Goal: Task Accomplishment & Management: Manage account settings

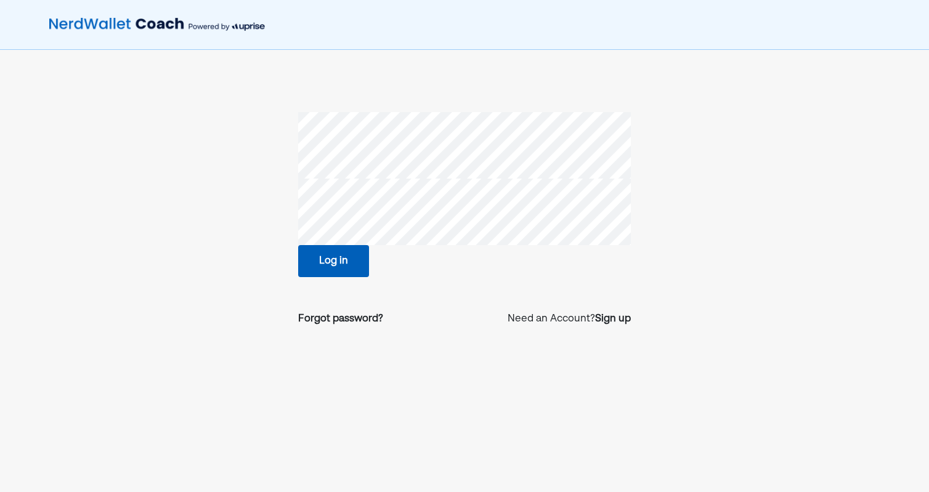
click at [356, 249] on button "Log in" at bounding box center [333, 261] width 71 height 32
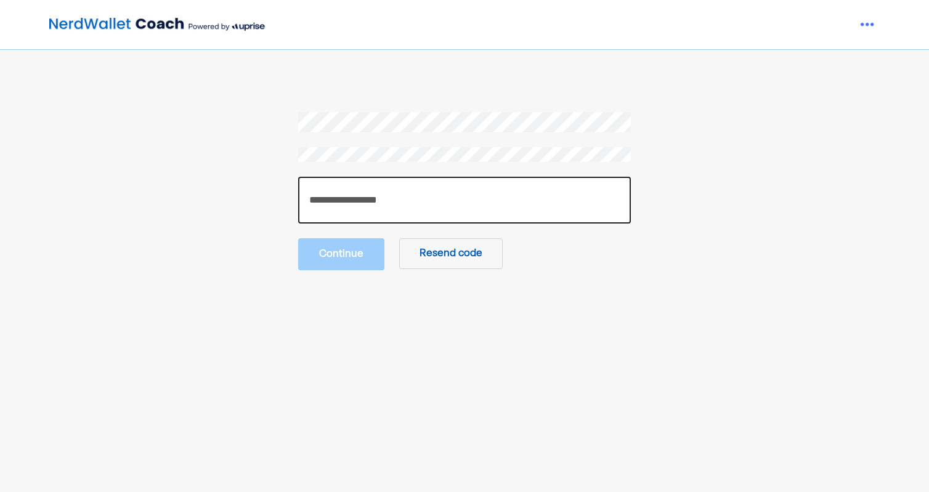
click at [462, 206] on input "number" at bounding box center [464, 200] width 333 height 47
type input "******"
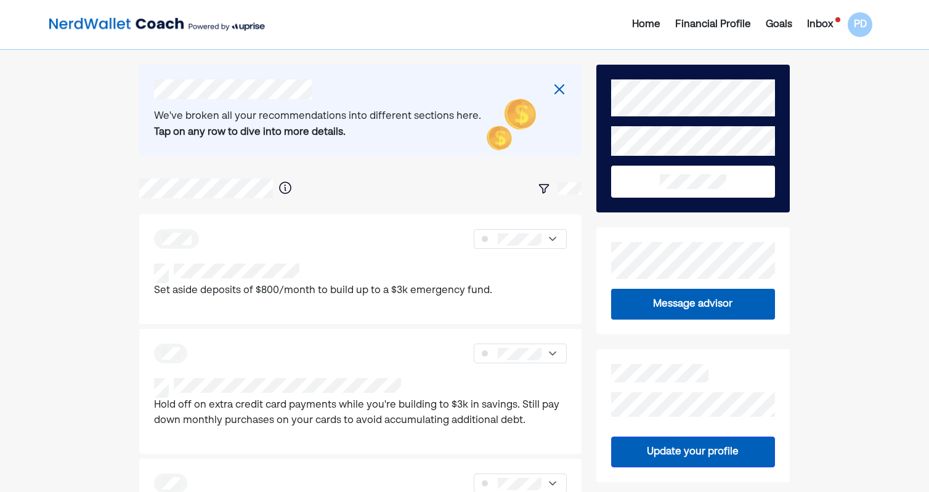
click at [822, 30] on div "Inbox" at bounding box center [820, 24] width 26 height 15
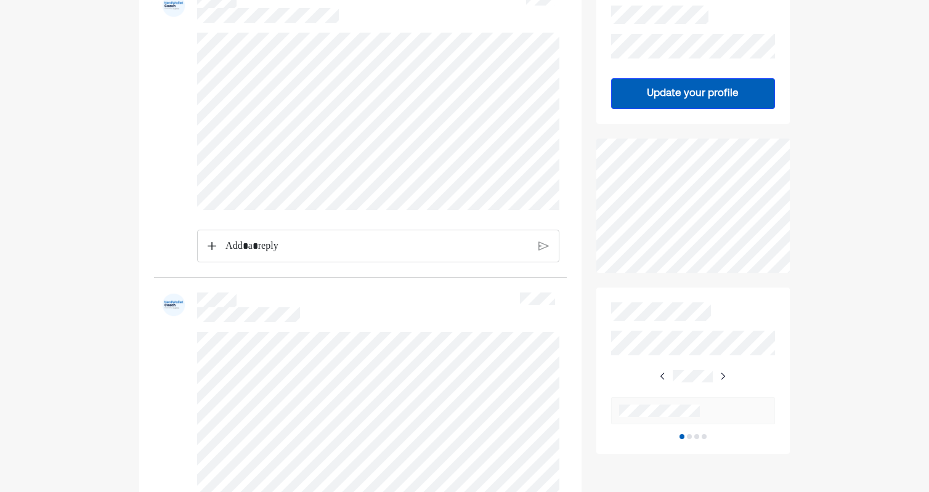
scroll to position [230, 0]
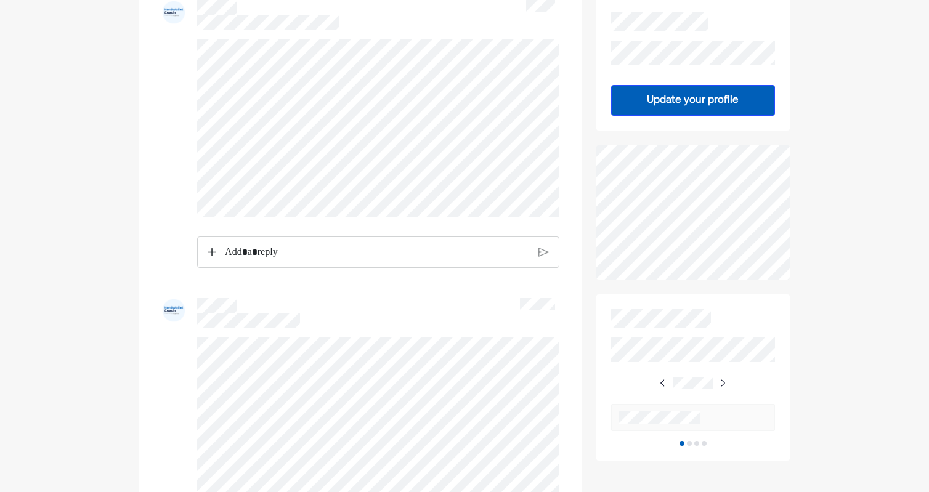
click at [315, 249] on p "Rich Text Editor. Editing area: main" at bounding box center [377, 253] width 304 height 16
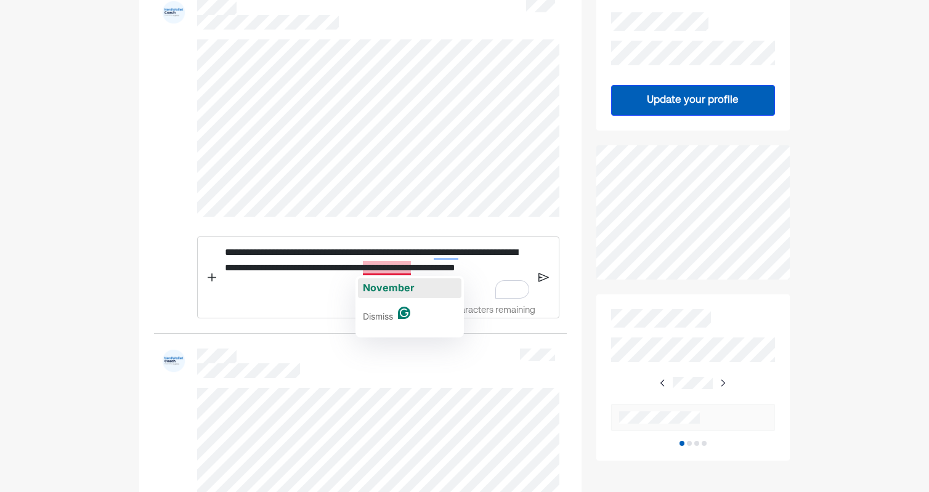
click at [386, 287] on span "November" at bounding box center [389, 288] width 52 height 12
click at [369, 294] on div "**********" at bounding box center [377, 268] width 316 height 62
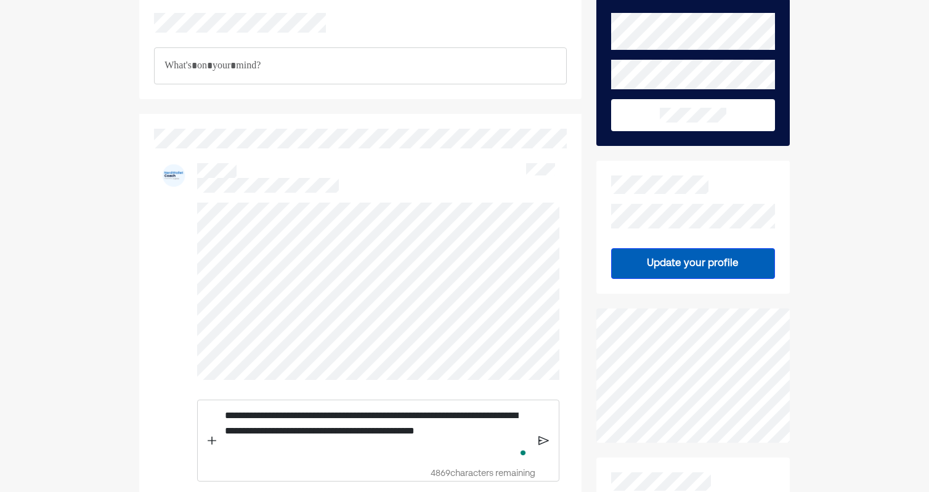
scroll to position [0, 0]
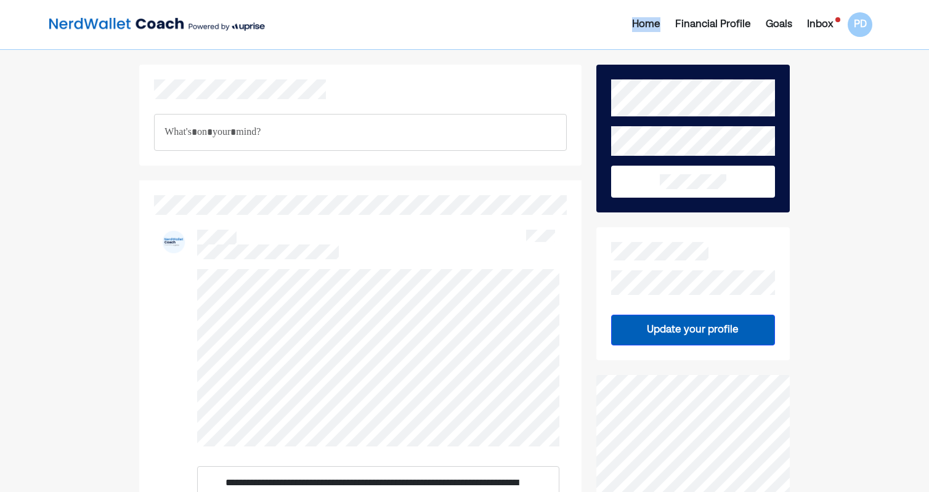
click at [645, 23] on div "Home" at bounding box center [646, 24] width 28 height 15
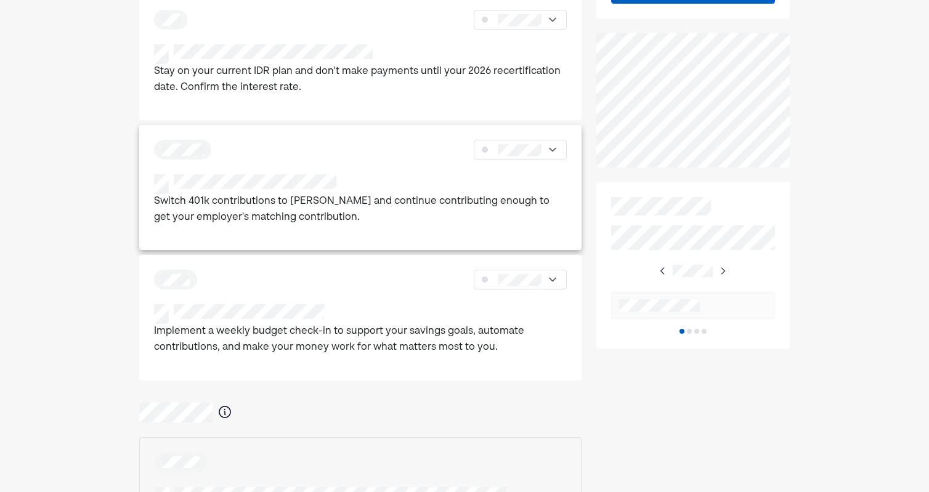
scroll to position [466, 0]
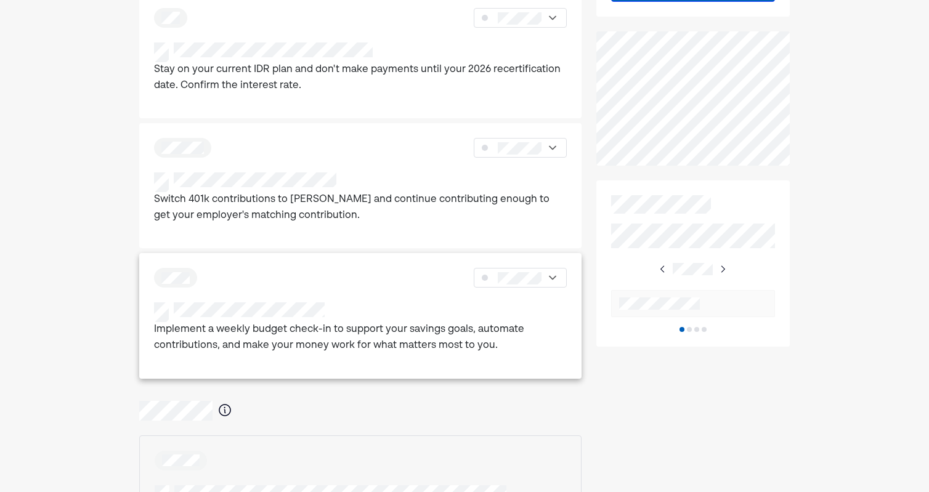
click at [330, 301] on div "Implement a weekly budget check-in to support your savings goals, automate cont…" at bounding box center [360, 315] width 442 height 125
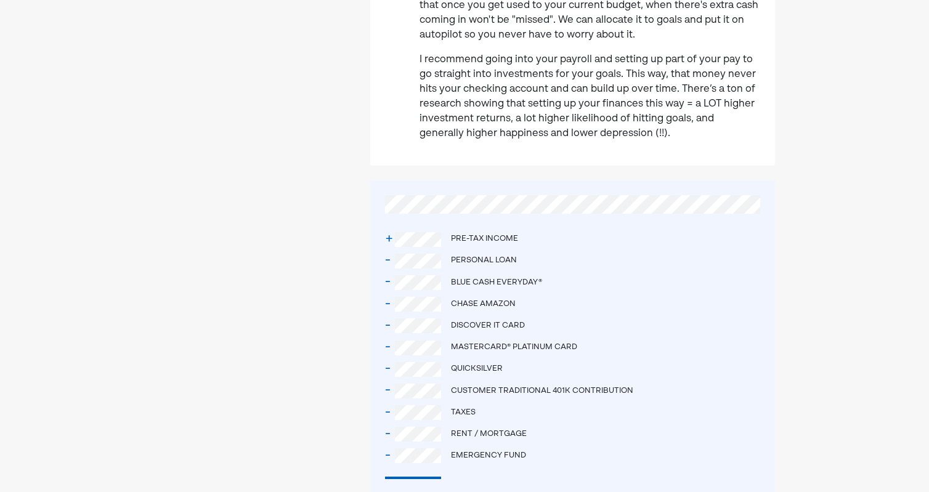
scroll to position [410, 0]
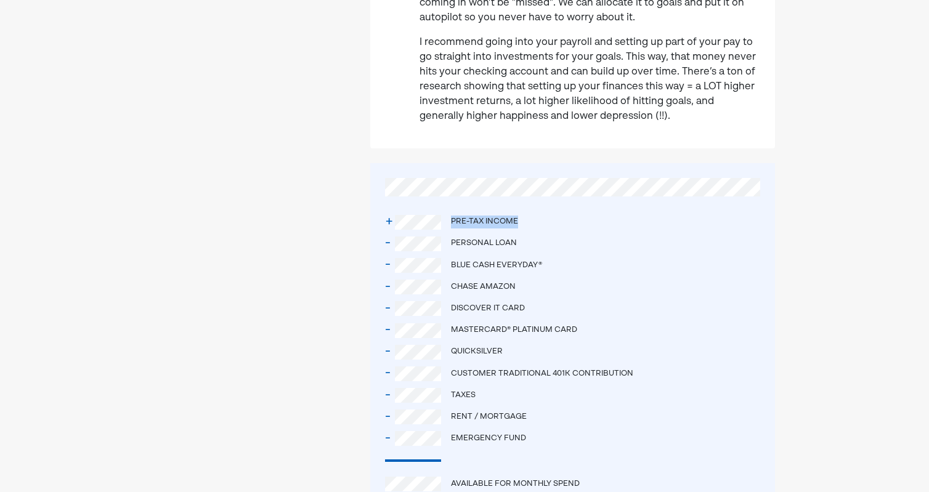
click at [526, 219] on div "+ Pre-tax income" at bounding box center [572, 222] width 375 height 22
click at [499, 401] on div "- Taxes" at bounding box center [572, 396] width 375 height 22
click at [690, 394] on div "- Taxes" at bounding box center [572, 396] width 375 height 22
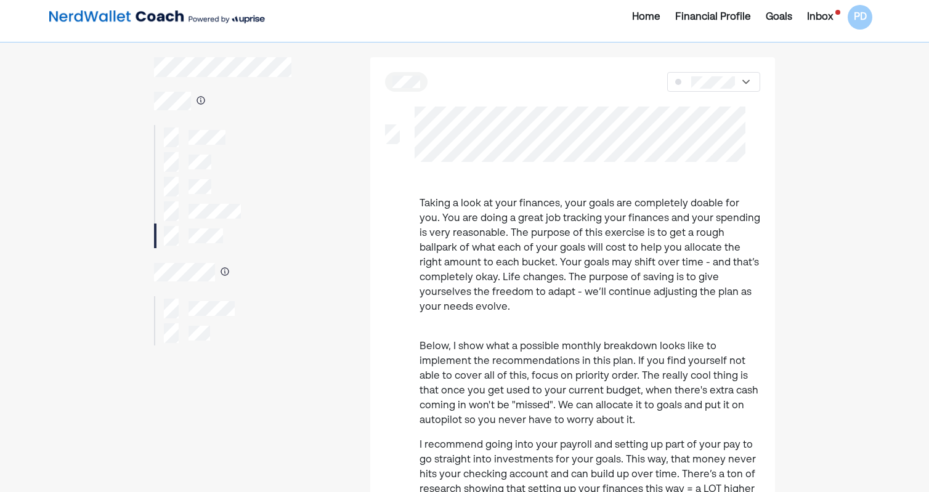
scroll to position [0, 0]
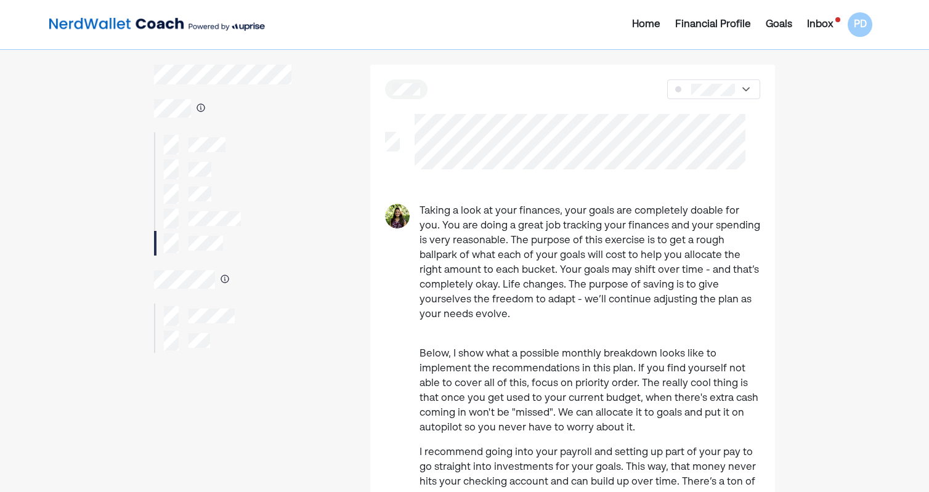
click at [826, 25] on div "Inbox" at bounding box center [820, 24] width 26 height 15
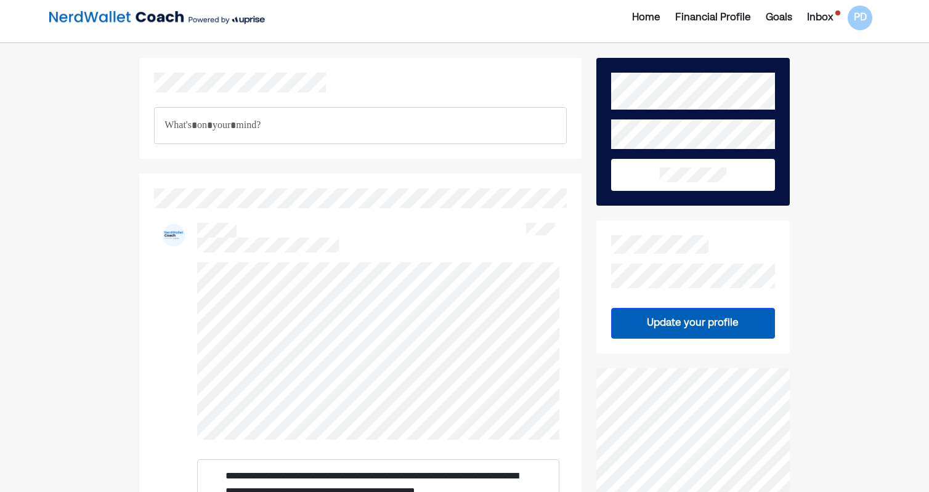
scroll to position [31, 0]
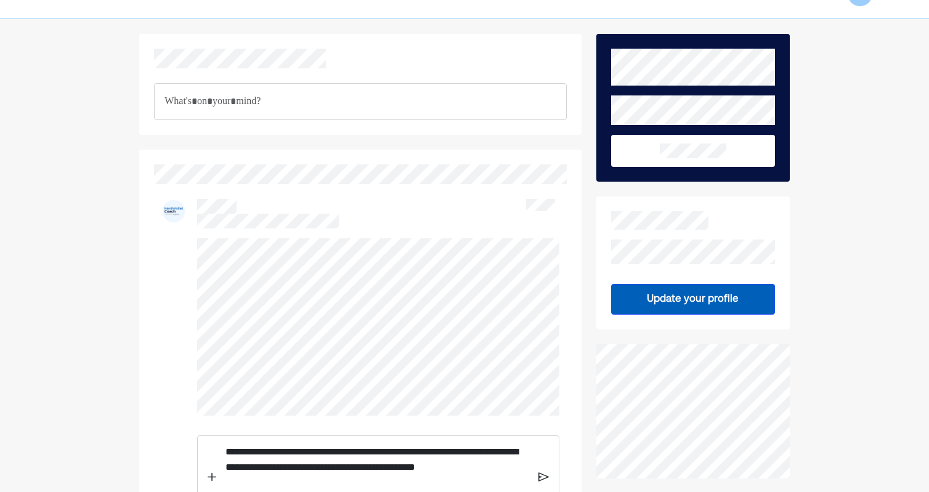
click at [389, 468] on p "**********" at bounding box center [377, 467] width 303 height 47
click at [371, 485] on p "**********" at bounding box center [377, 467] width 304 height 47
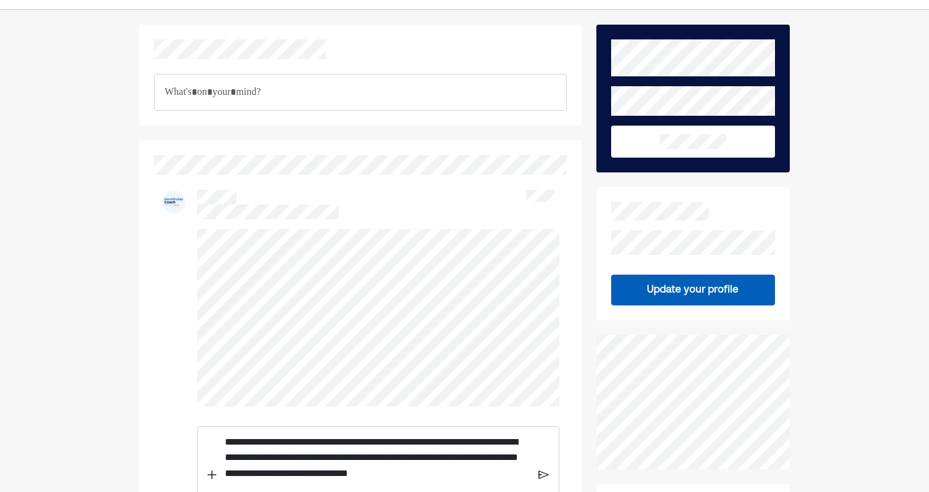
scroll to position [55, 0]
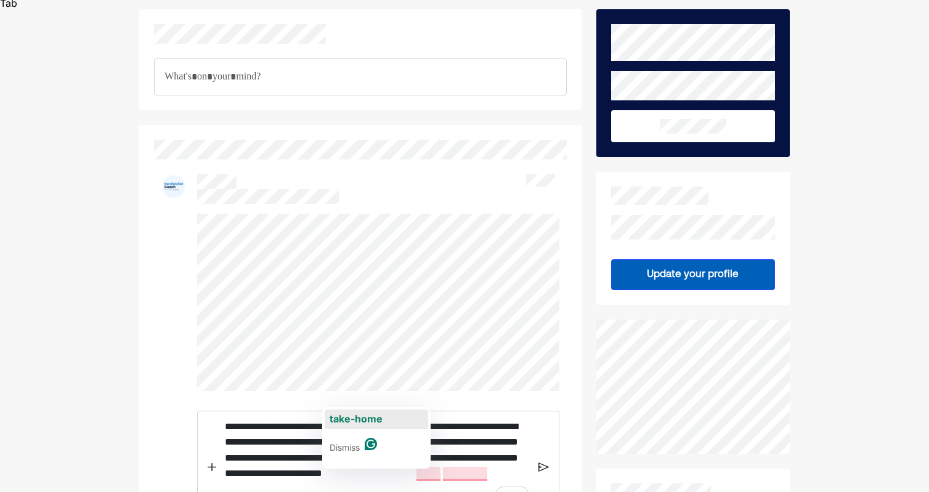
click at [385, 417] on button "take-home" at bounding box center [377, 420] width 104 height 20
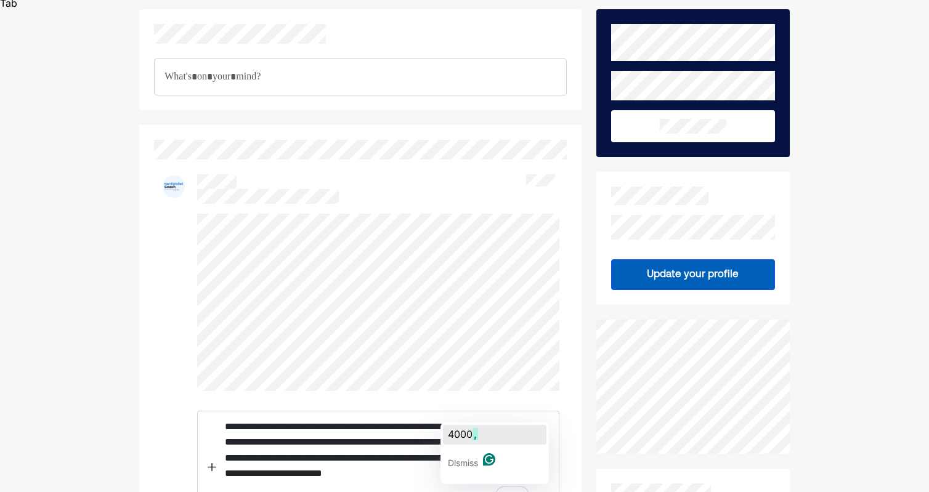
click at [471, 430] on span "4000" at bounding box center [460, 434] width 25 height 12
click at [485, 441] on span "so $400" at bounding box center [496, 434] width 41 height 12
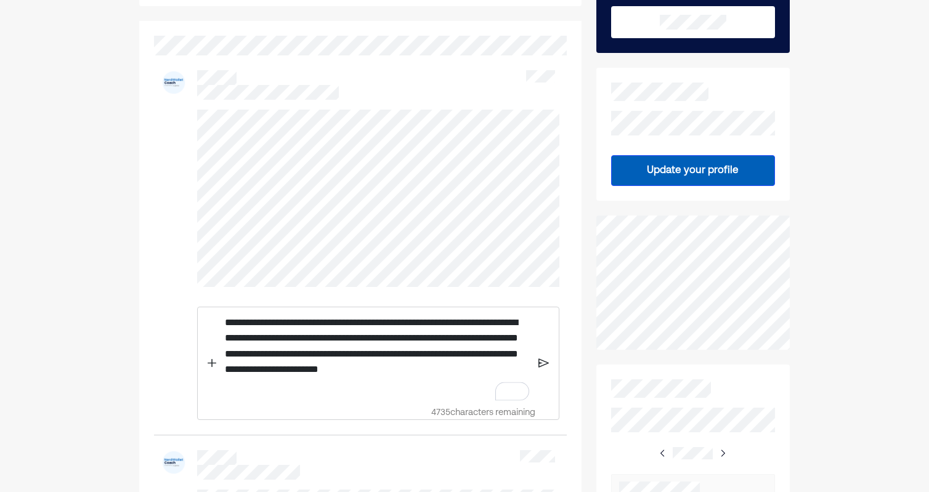
scroll to position [171, 0]
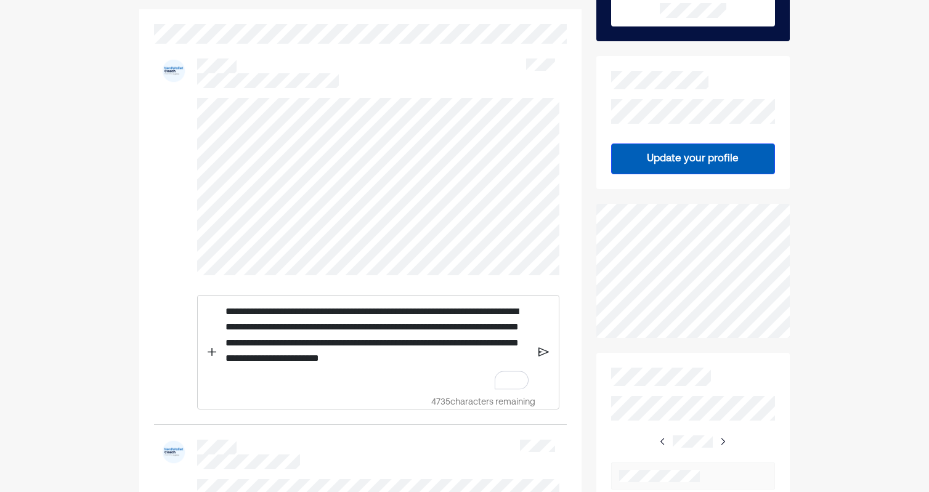
click at [547, 350] on img at bounding box center [544, 352] width 10 height 11
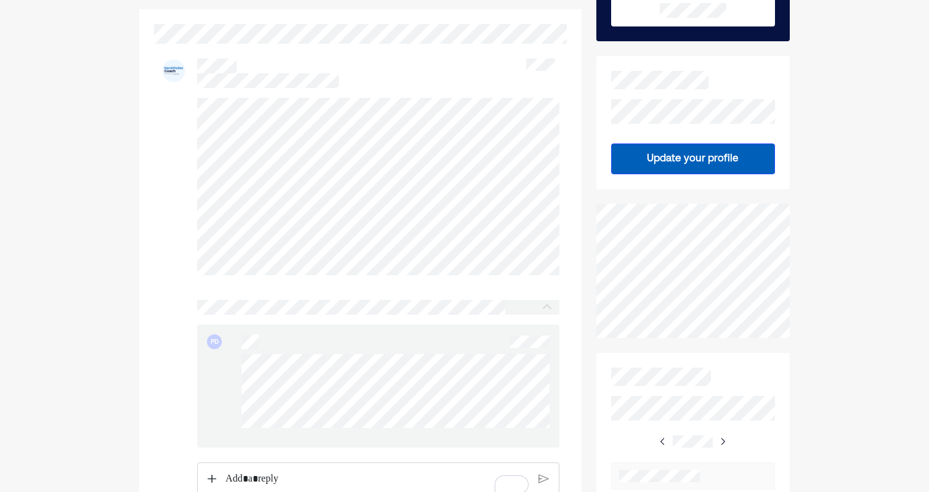
click at [891, 208] on div "Home Financial Profile Goals Inbox PD PD PD NEW Update your profile Safe, encry…" at bounding box center [464, 382] width 929 height 1106
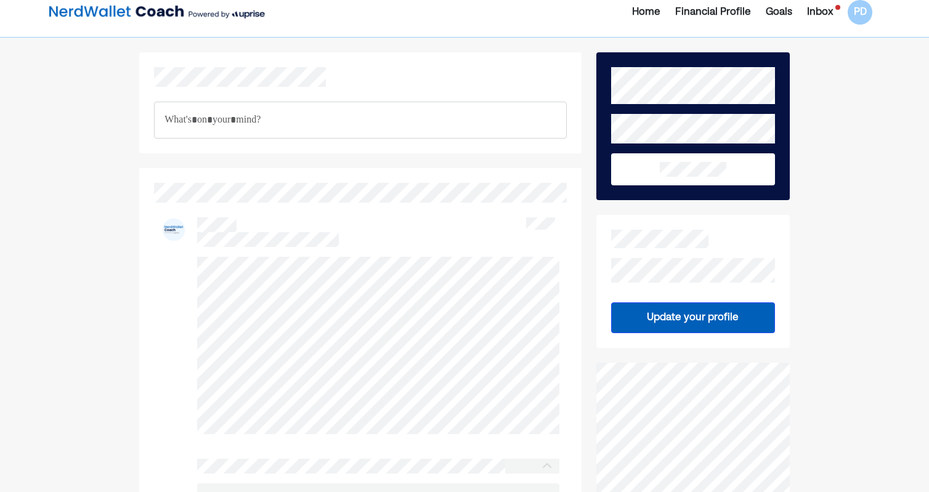
scroll to position [0, 0]
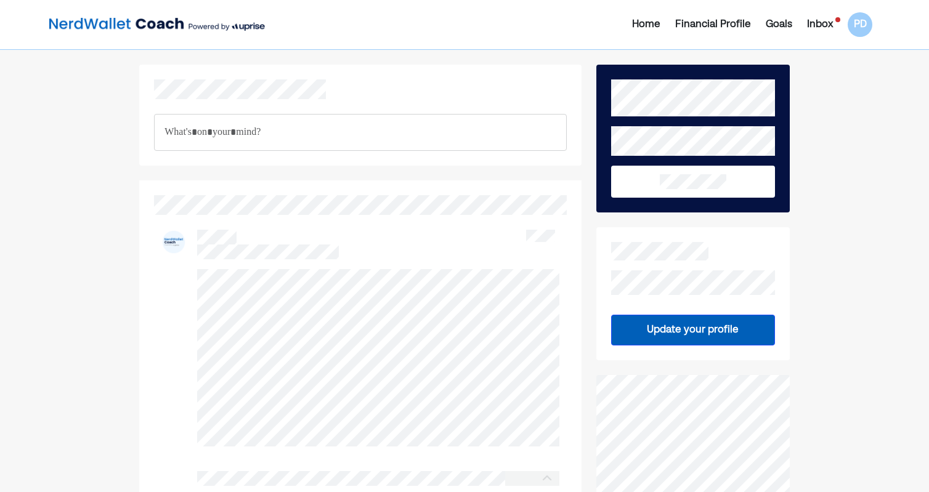
click at [381, 132] on p "Rich Text Editor. Editing area: main" at bounding box center [361, 132] width 392 height 16
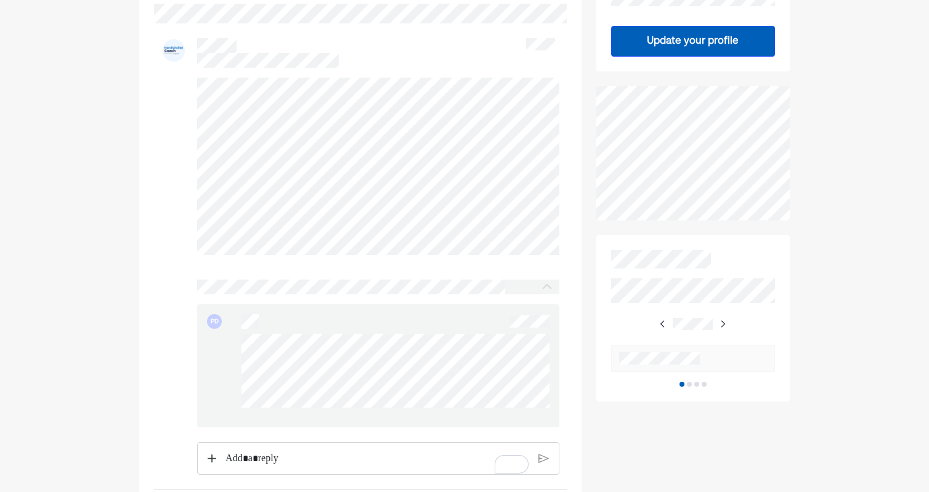
click at [328, 470] on div "Rich Text Editor. Editing area: main" at bounding box center [377, 459] width 316 height 32
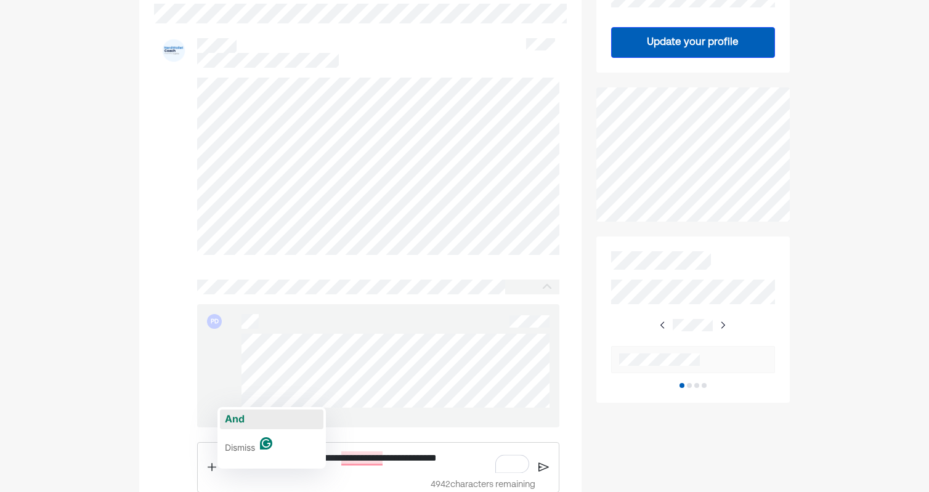
click at [233, 415] on span "And" at bounding box center [235, 419] width 20 height 12
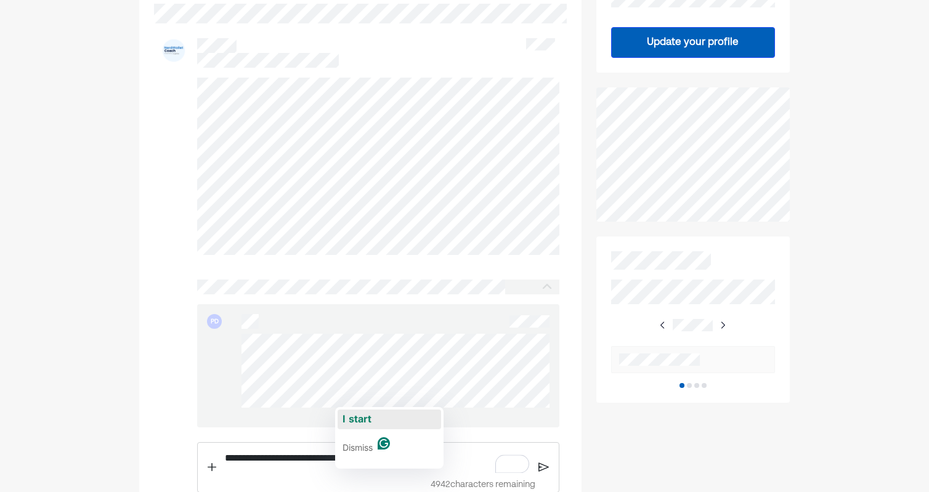
click at [352, 420] on span "start" at bounding box center [360, 419] width 23 height 12
click at [542, 468] on img at bounding box center [544, 467] width 10 height 11
